Goal: Information Seeking & Learning: Learn about a topic

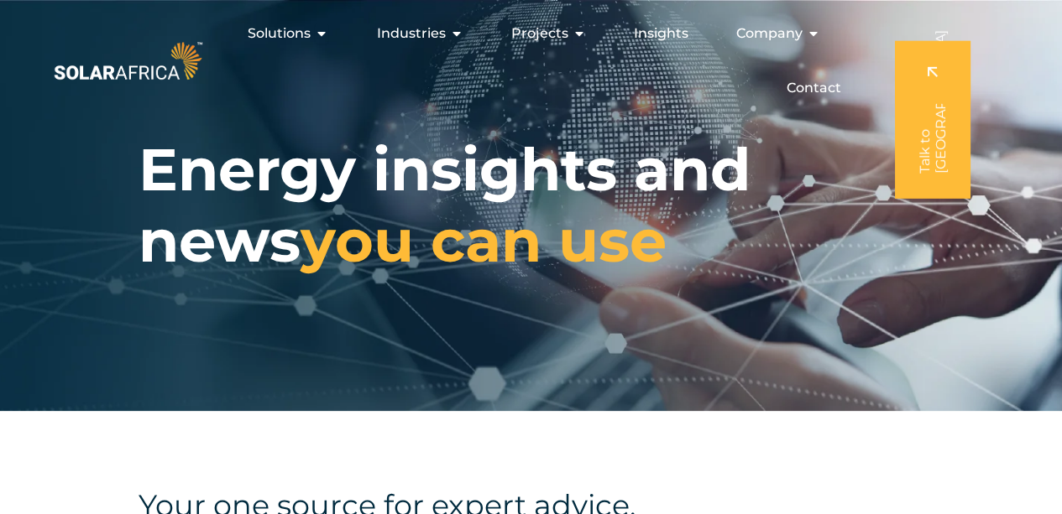
click at [355, 373] on div "Energy insights and news you can use" at bounding box center [531, 205] width 1062 height 411
click at [811, 35] on icon "Menu" at bounding box center [812, 33] width 13 height 13
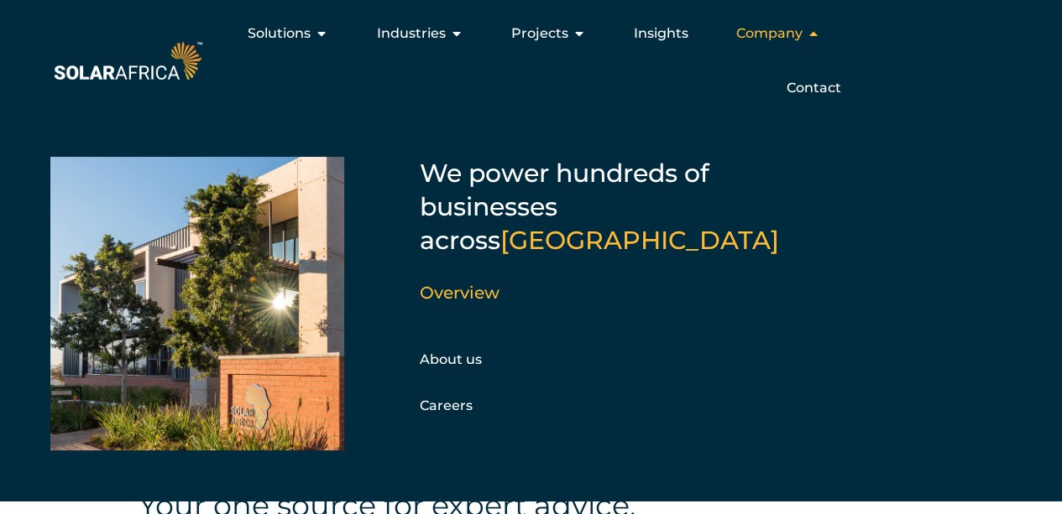
click at [811, 35] on icon "Menu" at bounding box center [812, 33] width 13 height 13
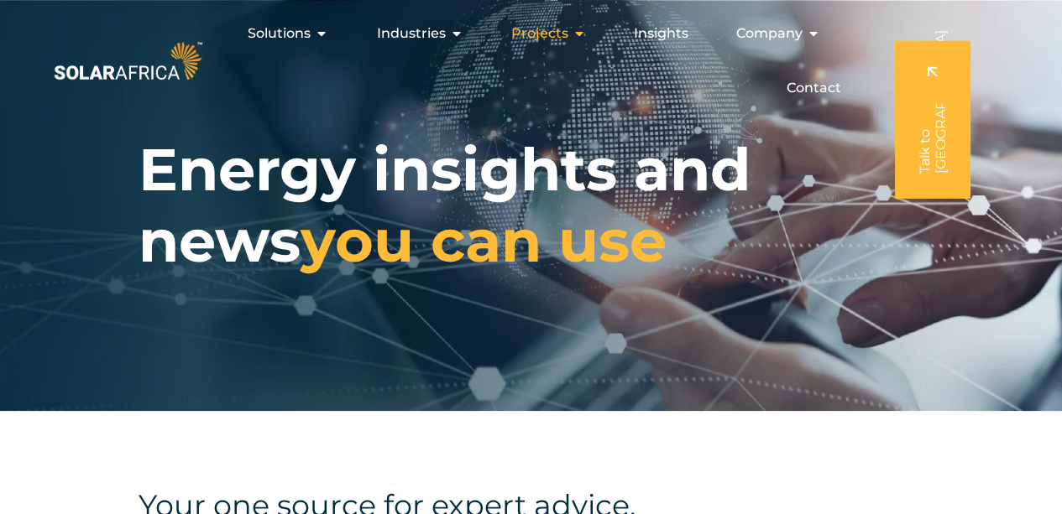
click at [581, 31] on icon "Menu" at bounding box center [577, 33] width 13 height 13
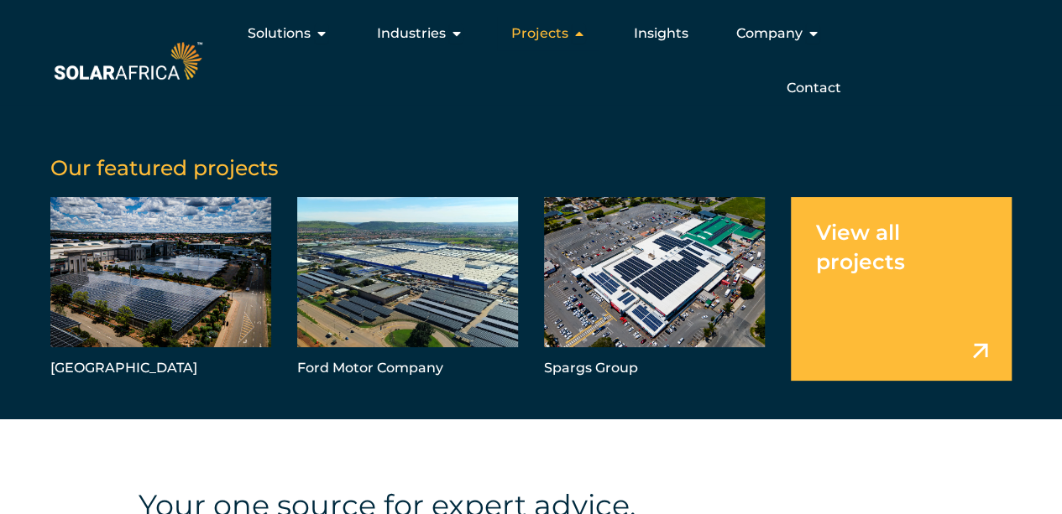
click at [581, 31] on icon "Menu" at bounding box center [577, 33] width 13 height 13
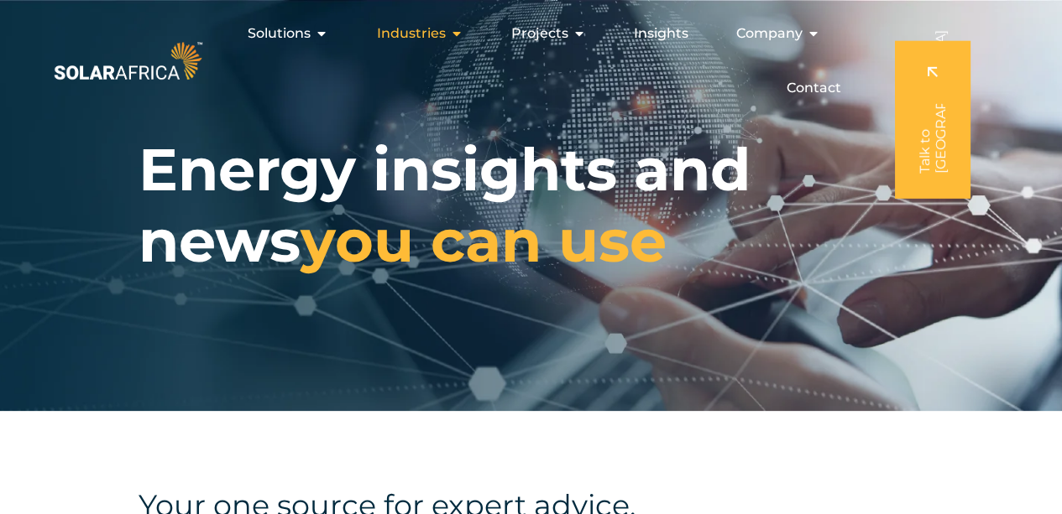
click at [457, 32] on icon "Menu" at bounding box center [455, 33] width 13 height 13
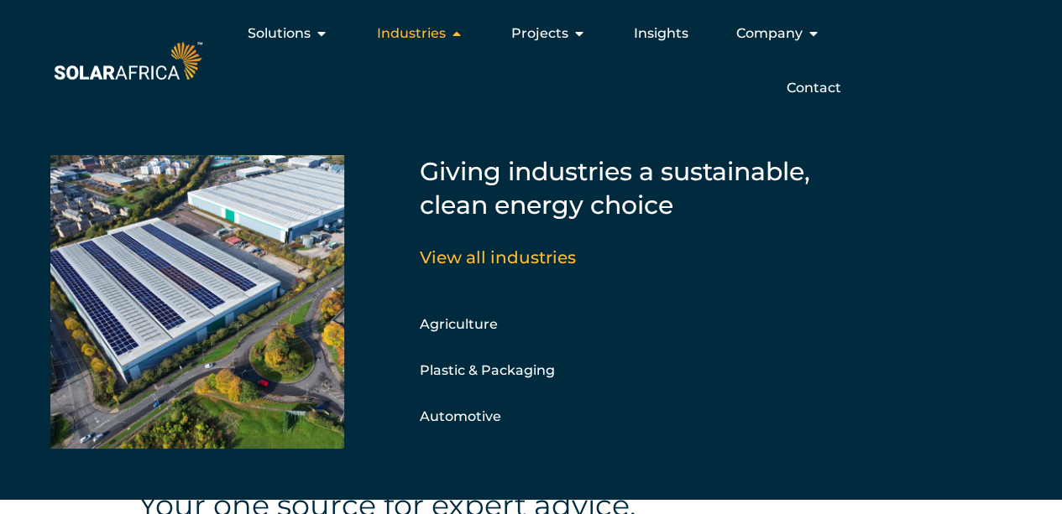
click at [457, 32] on icon "Menu" at bounding box center [455, 33] width 13 height 13
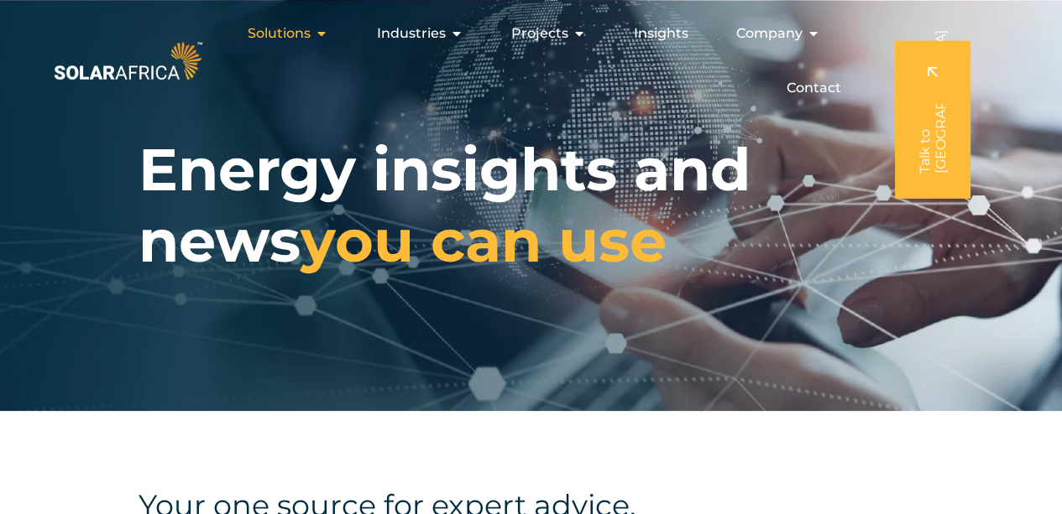
click at [324, 32] on icon "Menu" at bounding box center [321, 33] width 13 height 13
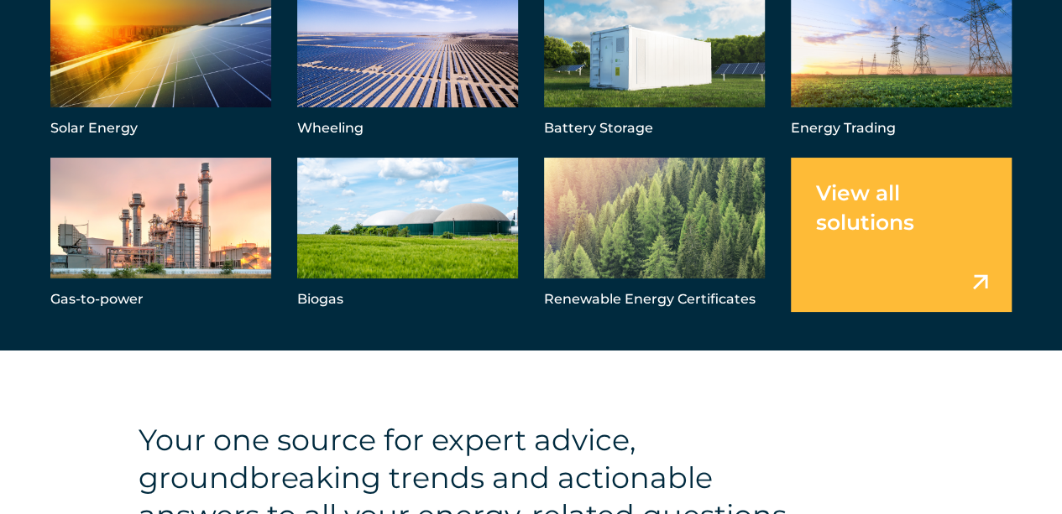
scroll to position [81, 0]
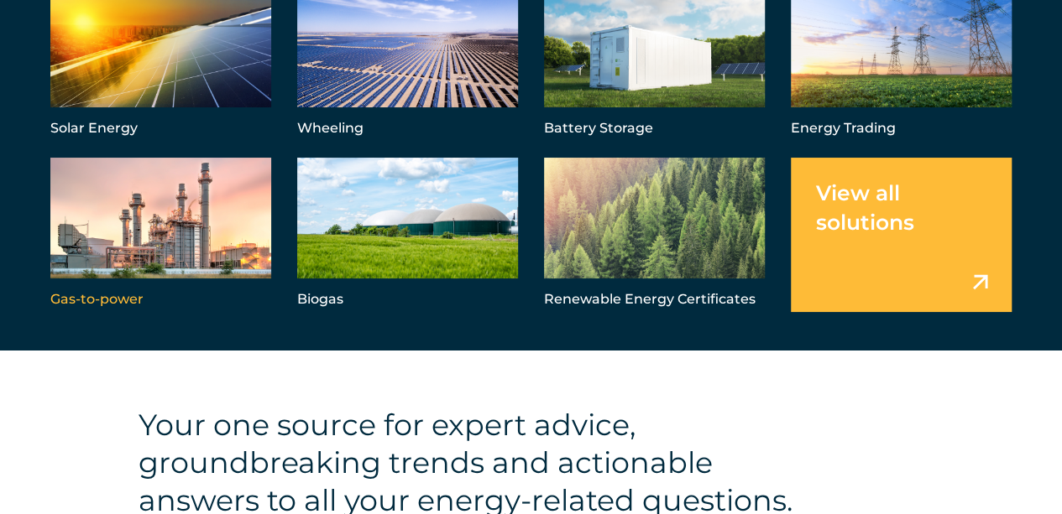
click at [126, 237] on link "Menu" at bounding box center [160, 235] width 221 height 154
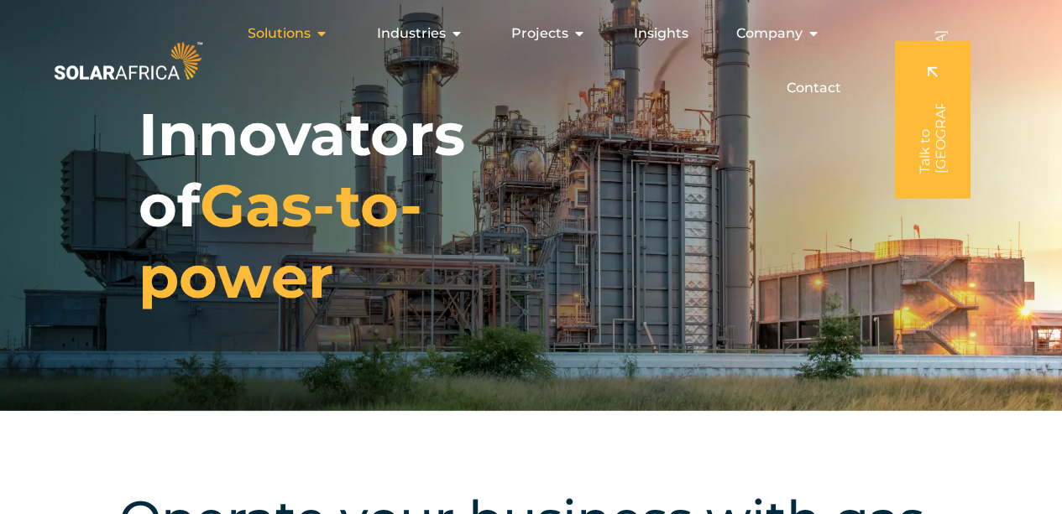
click at [327, 33] on icon "Menu" at bounding box center [321, 33] width 13 height 13
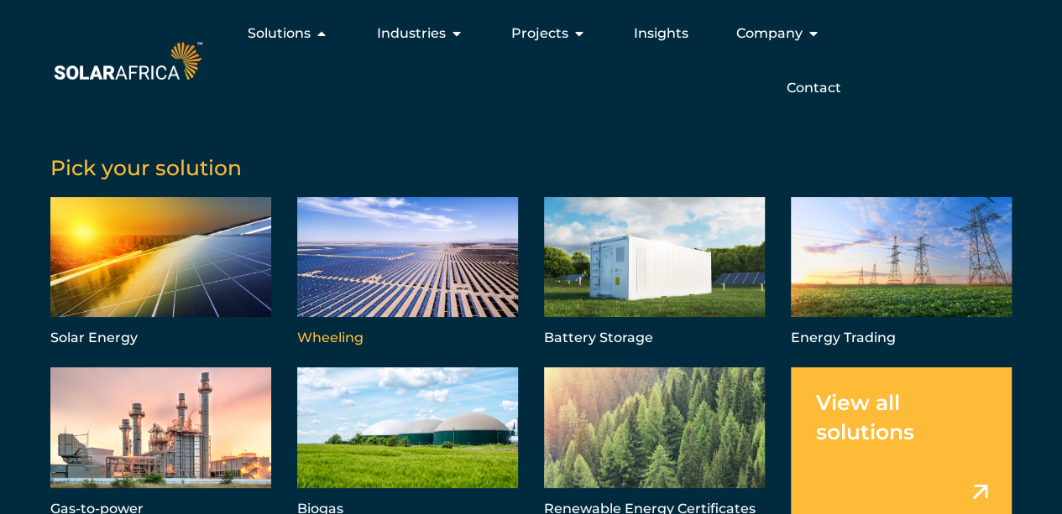
click at [425, 264] on link "Menu" at bounding box center [407, 274] width 221 height 154
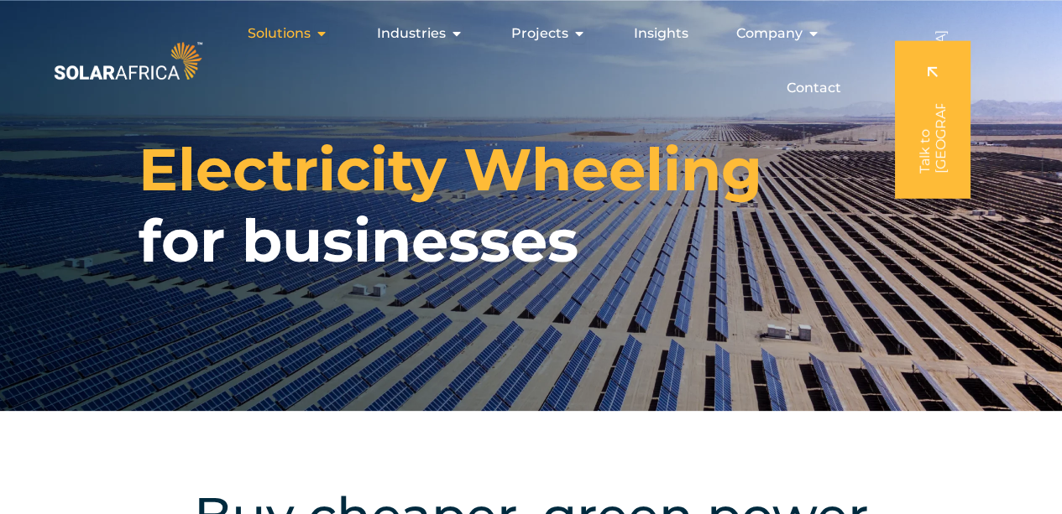
click at [317, 28] on icon "Menu" at bounding box center [321, 33] width 13 height 13
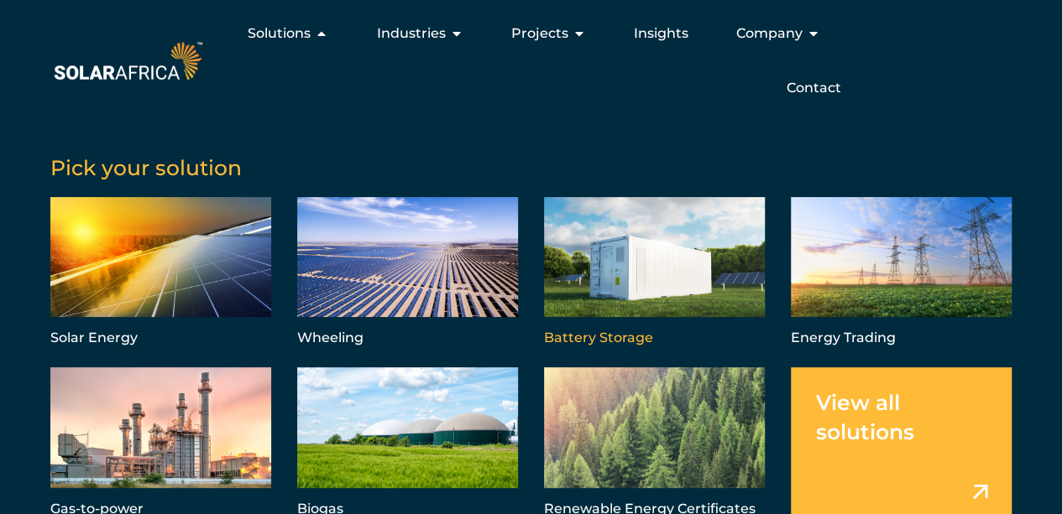
click at [643, 276] on link "Menu" at bounding box center [654, 274] width 221 height 154
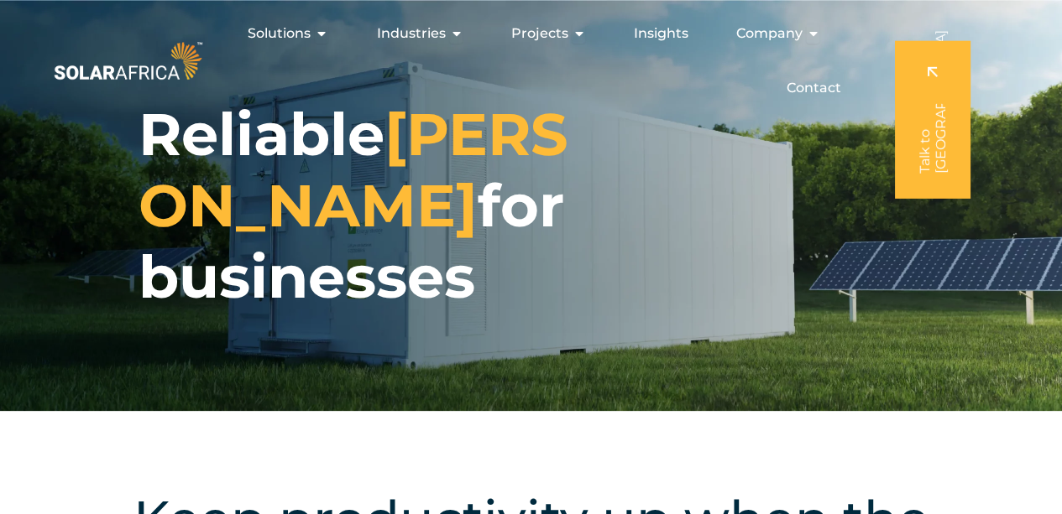
drag, startPoint x: 1064, startPoint y: 43, endPoint x: 1073, endPoint y: -50, distance: 93.6
click at [301, 30] on span "Solutions" at bounding box center [279, 33] width 63 height 20
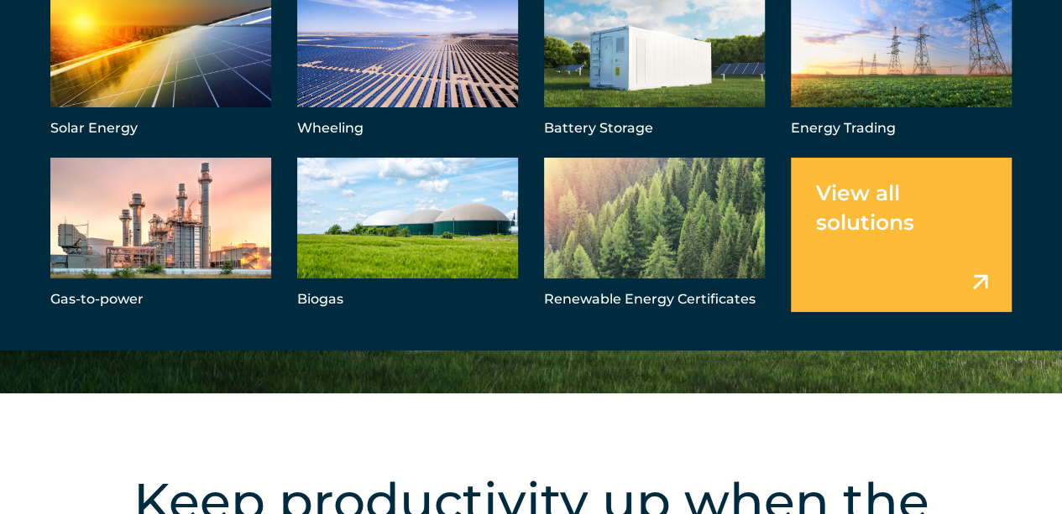
scroll to position [34, 0]
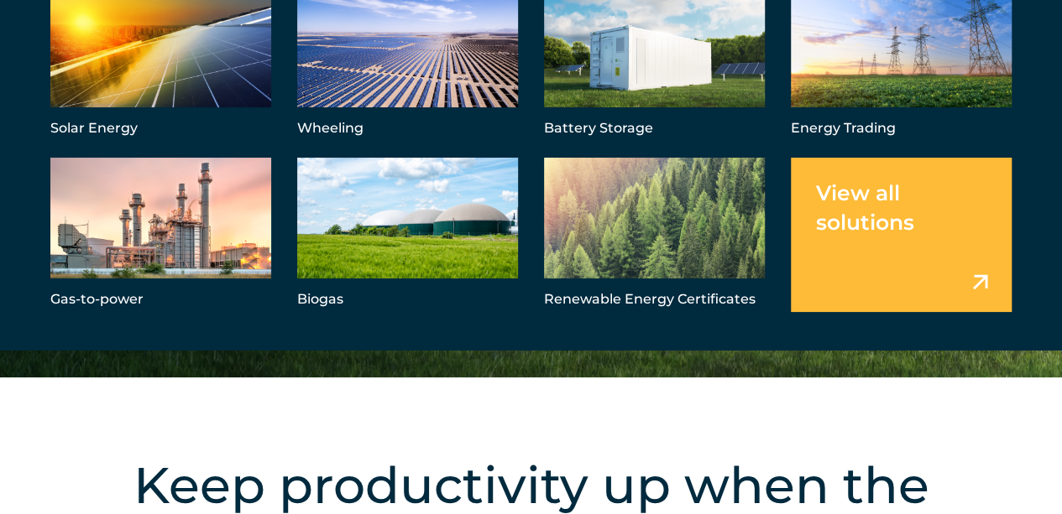
click at [963, 253] on link "Menu" at bounding box center [900, 235] width 221 height 154
